Goal: Ask a question

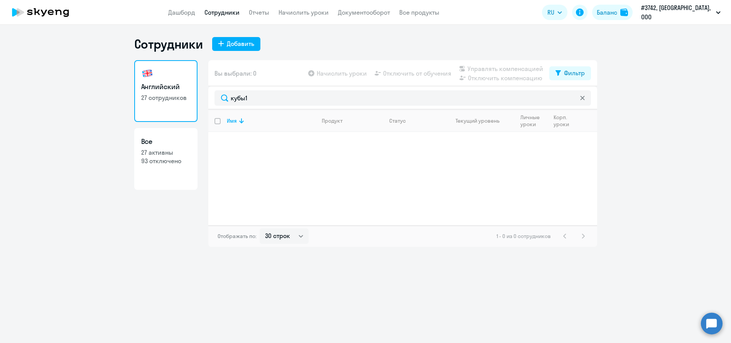
select select "30"
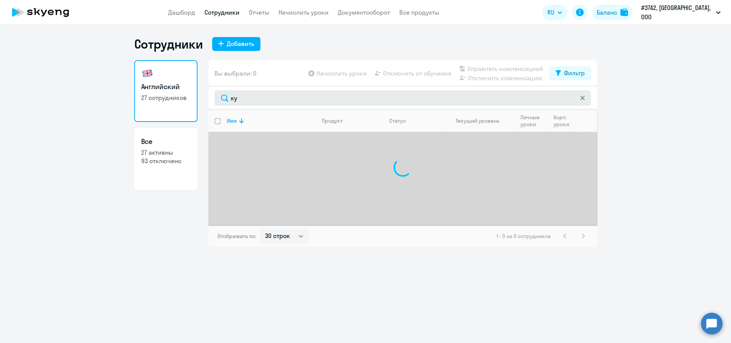
type input "к"
click at [706, 322] on circle at bounding box center [712, 323] width 22 height 22
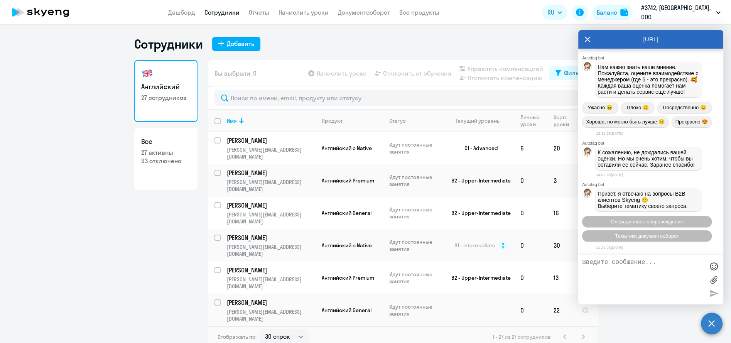
scroll to position [6975, 0]
click at [654, 236] on span "Тематики документооборот" at bounding box center [647, 236] width 64 height 6
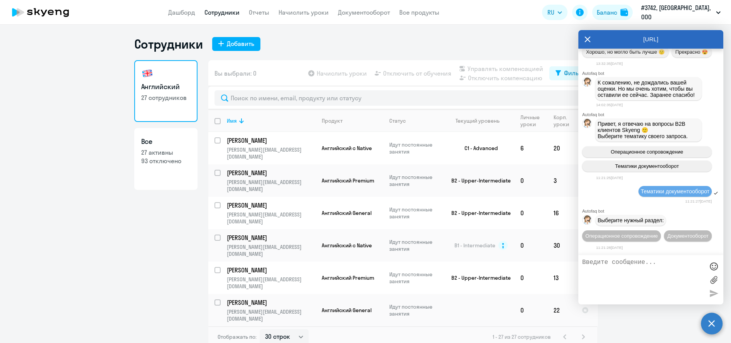
scroll to position [7060, 0]
click at [667, 233] on span "Документооборот" at bounding box center [687, 236] width 41 height 6
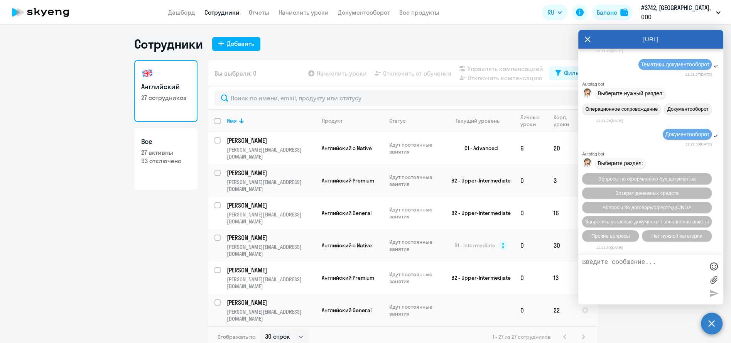
scroll to position [7187, 0]
click at [622, 235] on span "Прочие вопросы" at bounding box center [610, 236] width 39 height 6
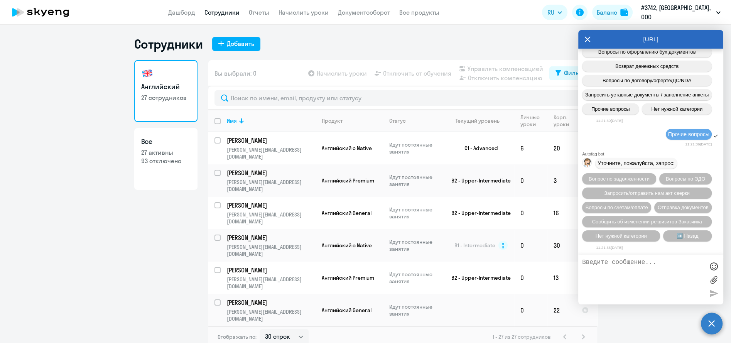
scroll to position [7330, 0]
click at [642, 204] on span "Вопросы по счетам/оплате" at bounding box center [616, 207] width 62 height 6
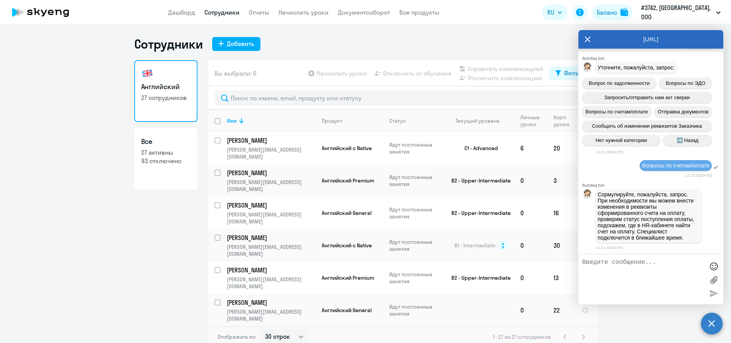
scroll to position [7433, 0]
click at [638, 280] on textarea at bounding box center [643, 280] width 122 height 42
drag, startPoint x: 658, startPoint y: 282, endPoint x: 605, endPoint y: 283, distance: 52.8
click at [605, 283] on textarea "добрый день! мы дважды оплатили счет за август. можем ли перезачесть сумму за с…" at bounding box center [643, 280] width 122 height 42
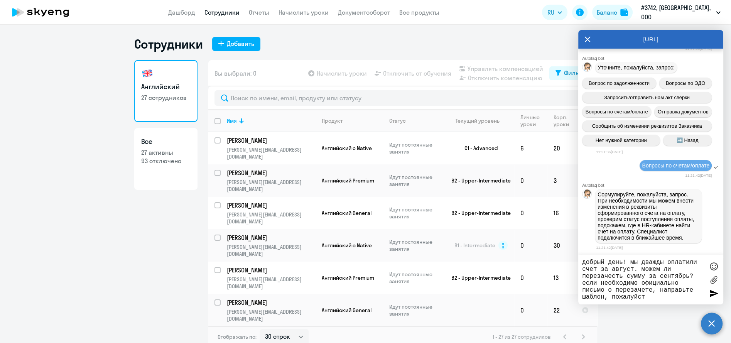
type textarea "добрый день! мы дважды оплатили счет за август. можем ли перезачесть сумму за с…"
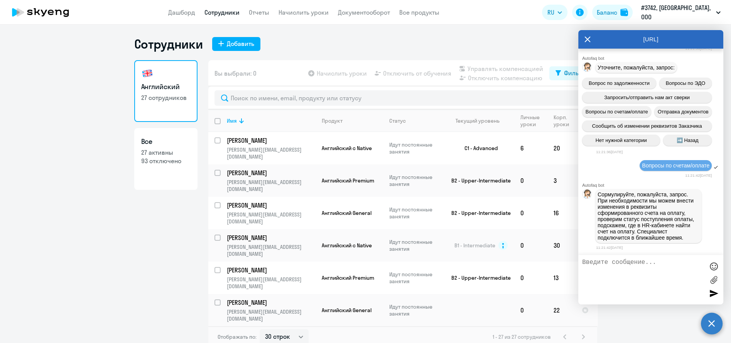
scroll to position [7482, 0]
